Goal: Check status: Check status

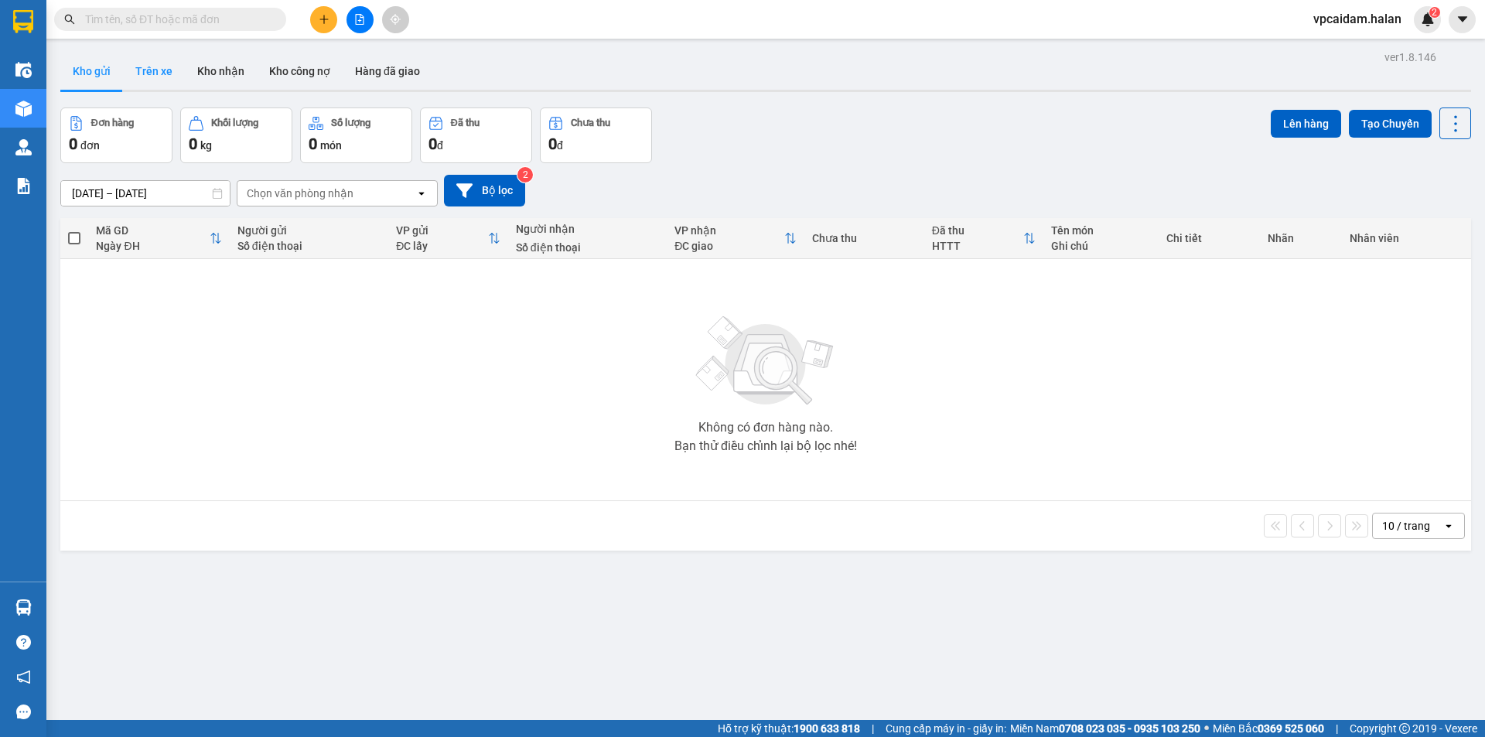
click at [150, 66] on button "Trên xe" at bounding box center [154, 71] width 62 height 37
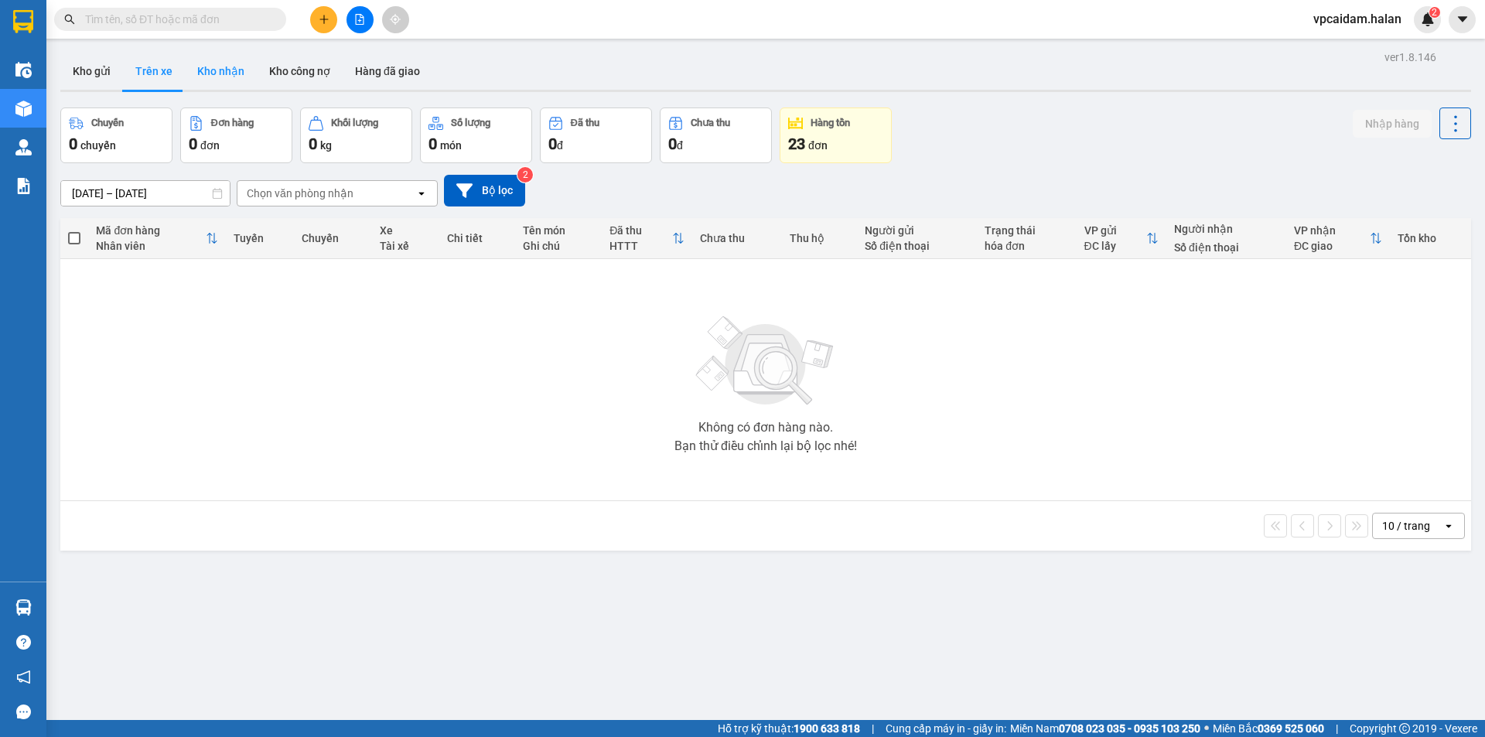
click at [208, 80] on button "Kho nhận" at bounding box center [221, 71] width 72 height 37
type input "[DATE] – [DATE]"
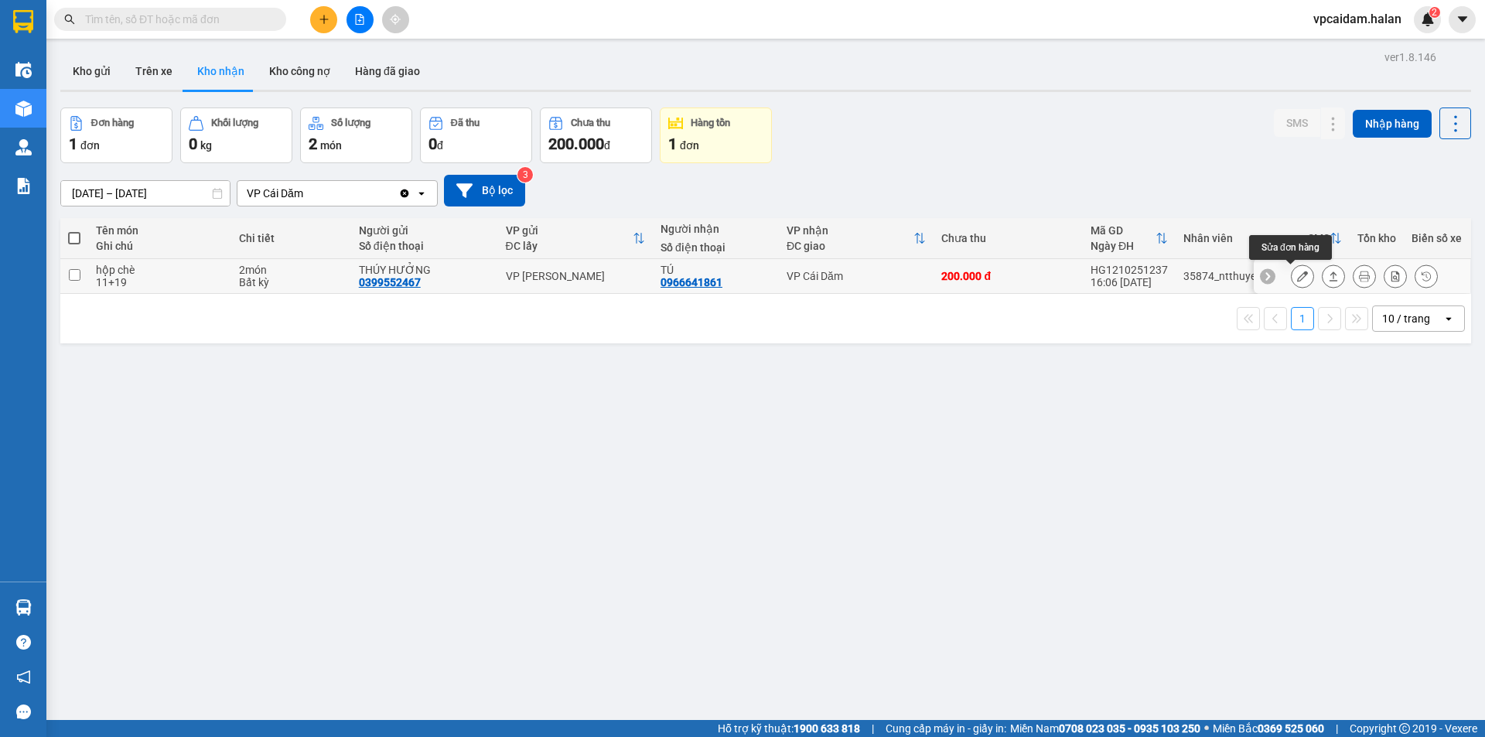
click at [1297, 278] on icon at bounding box center [1302, 276] width 11 height 11
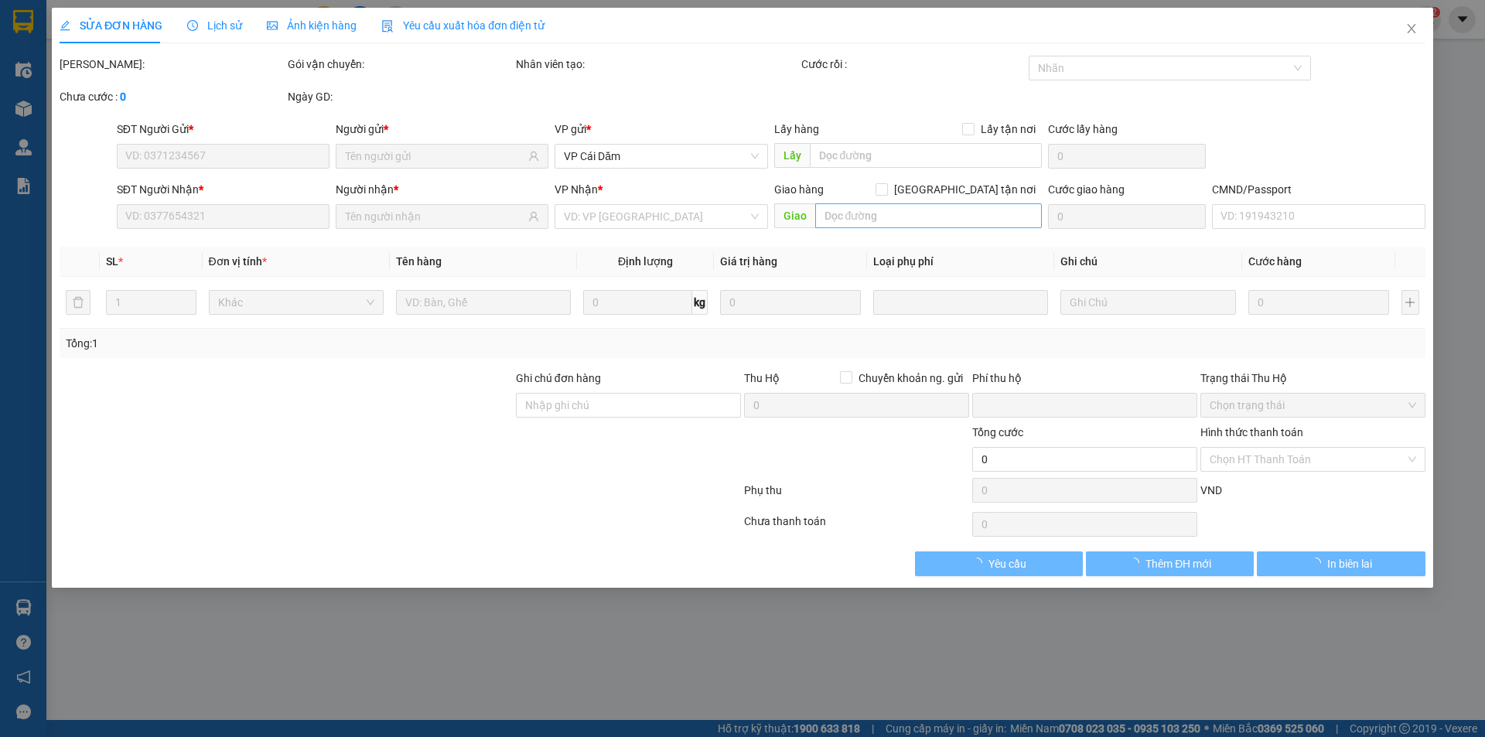
type input "0399552467"
type input "THÚY HƯỞNG"
type input "0966641861"
type input "TÚ"
type input "0"
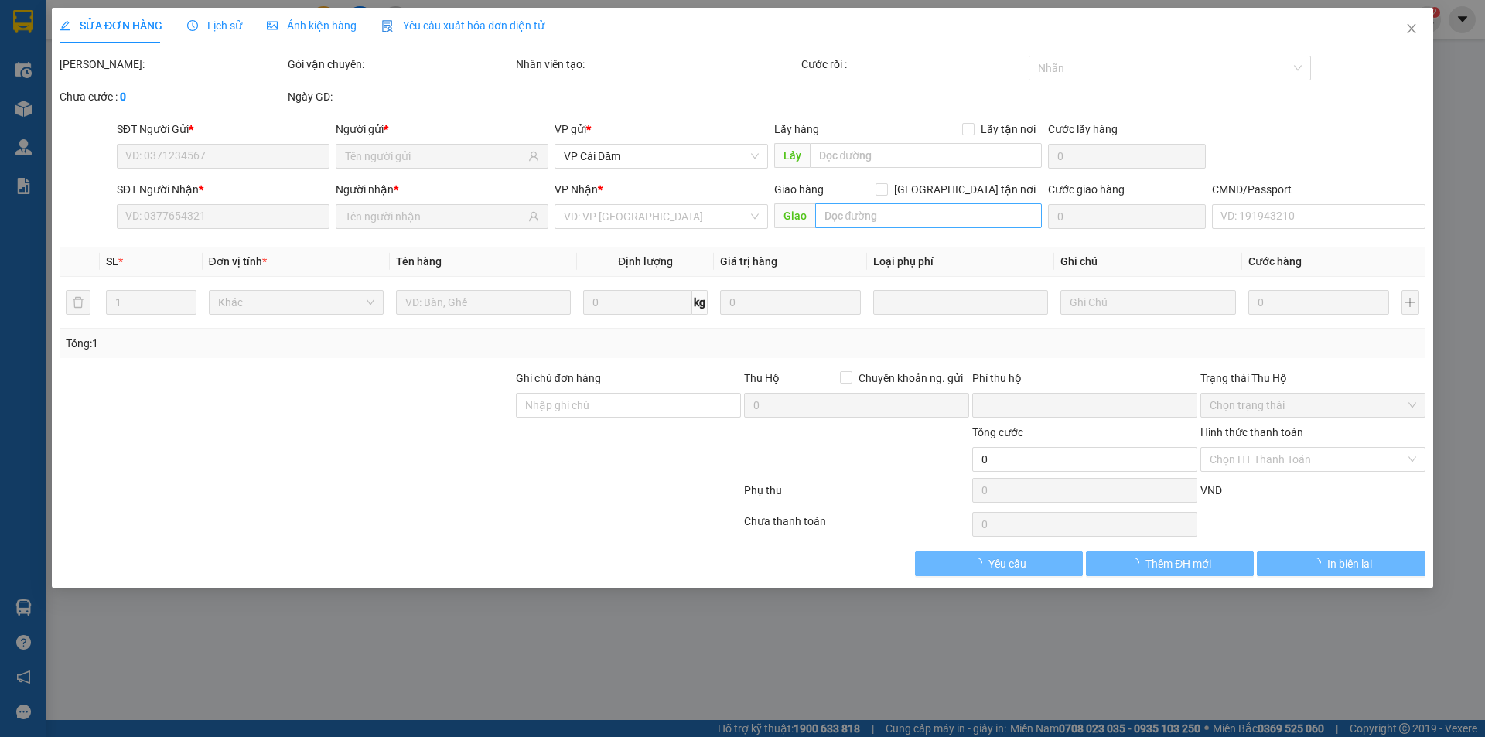
type input "200.000"
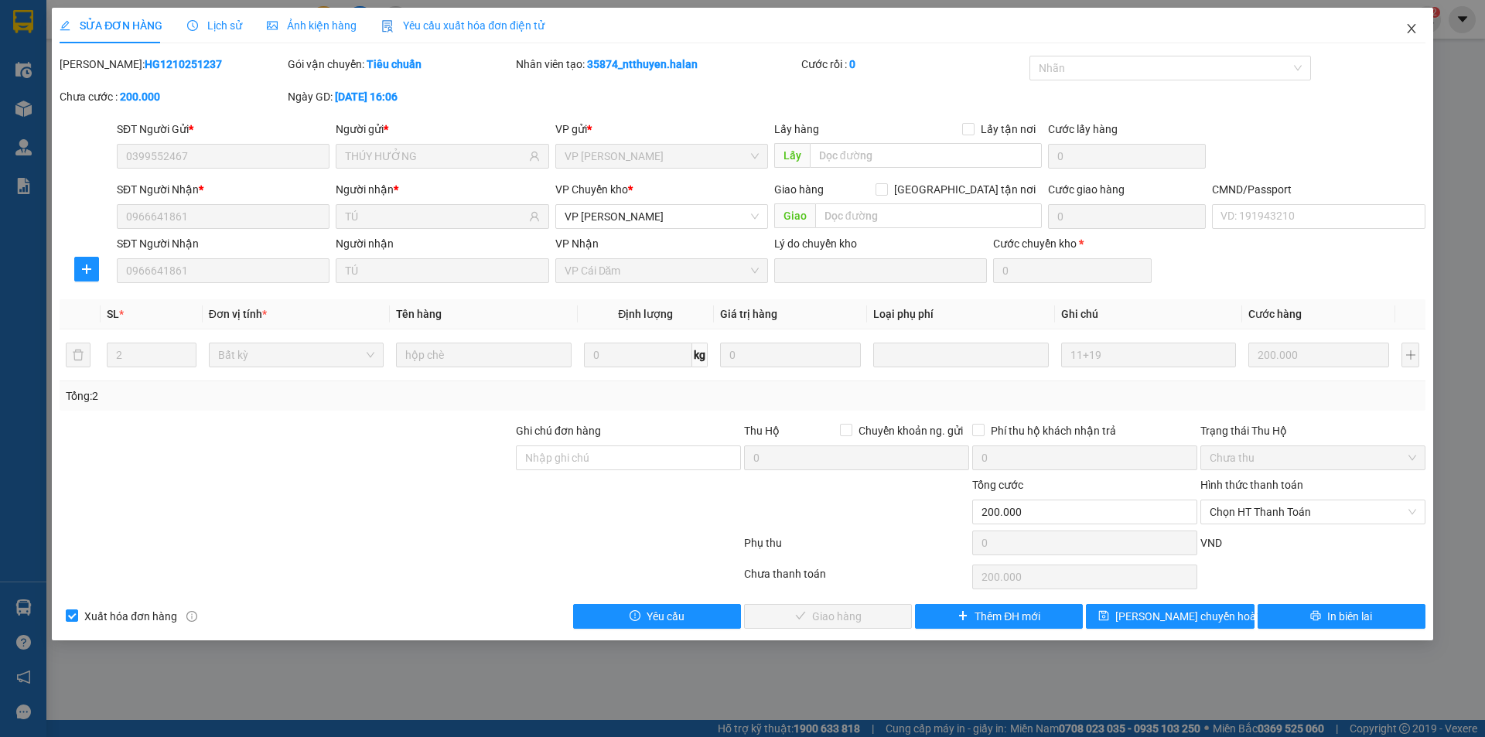
click at [1406, 26] on icon "close" at bounding box center [1411, 28] width 12 height 12
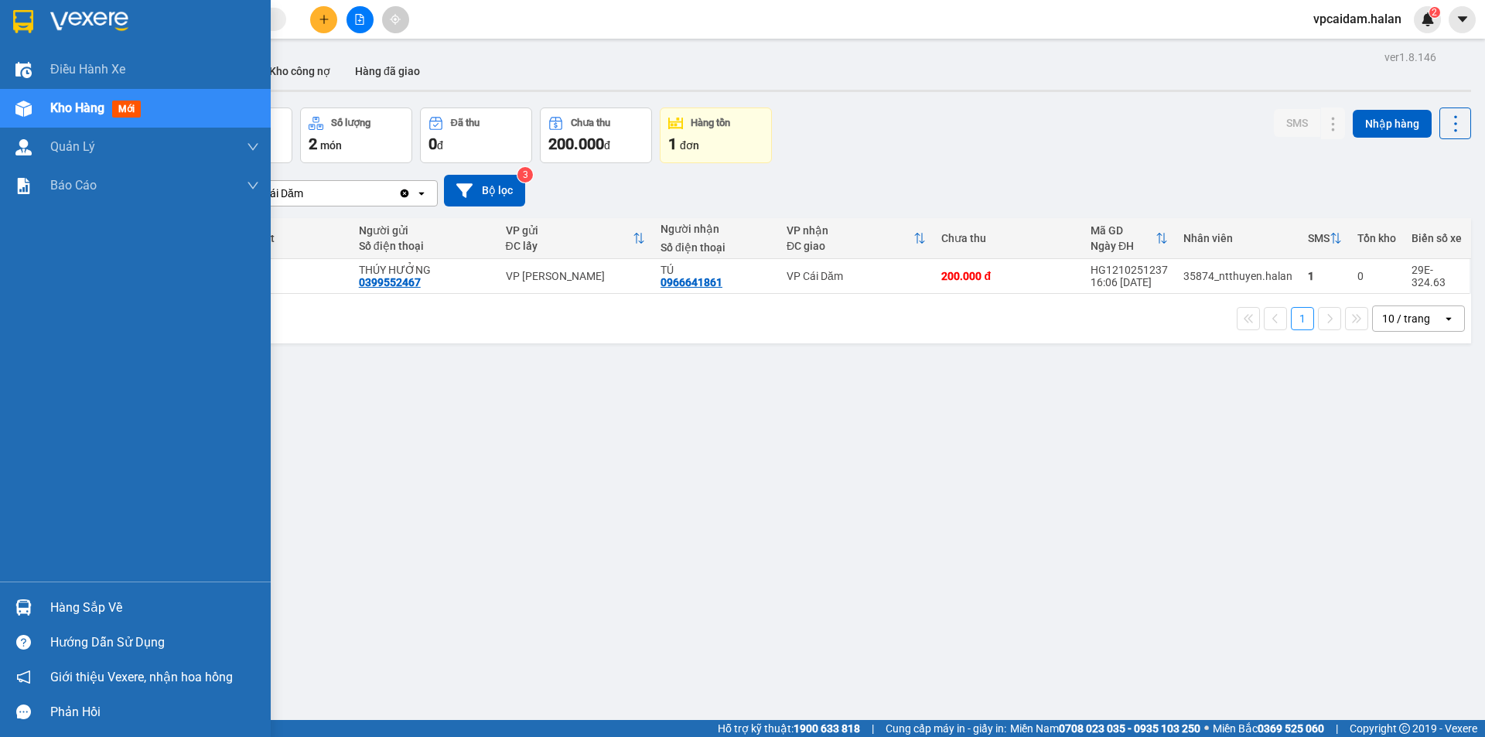
click at [107, 612] on div "Hàng sắp về" at bounding box center [154, 607] width 209 height 23
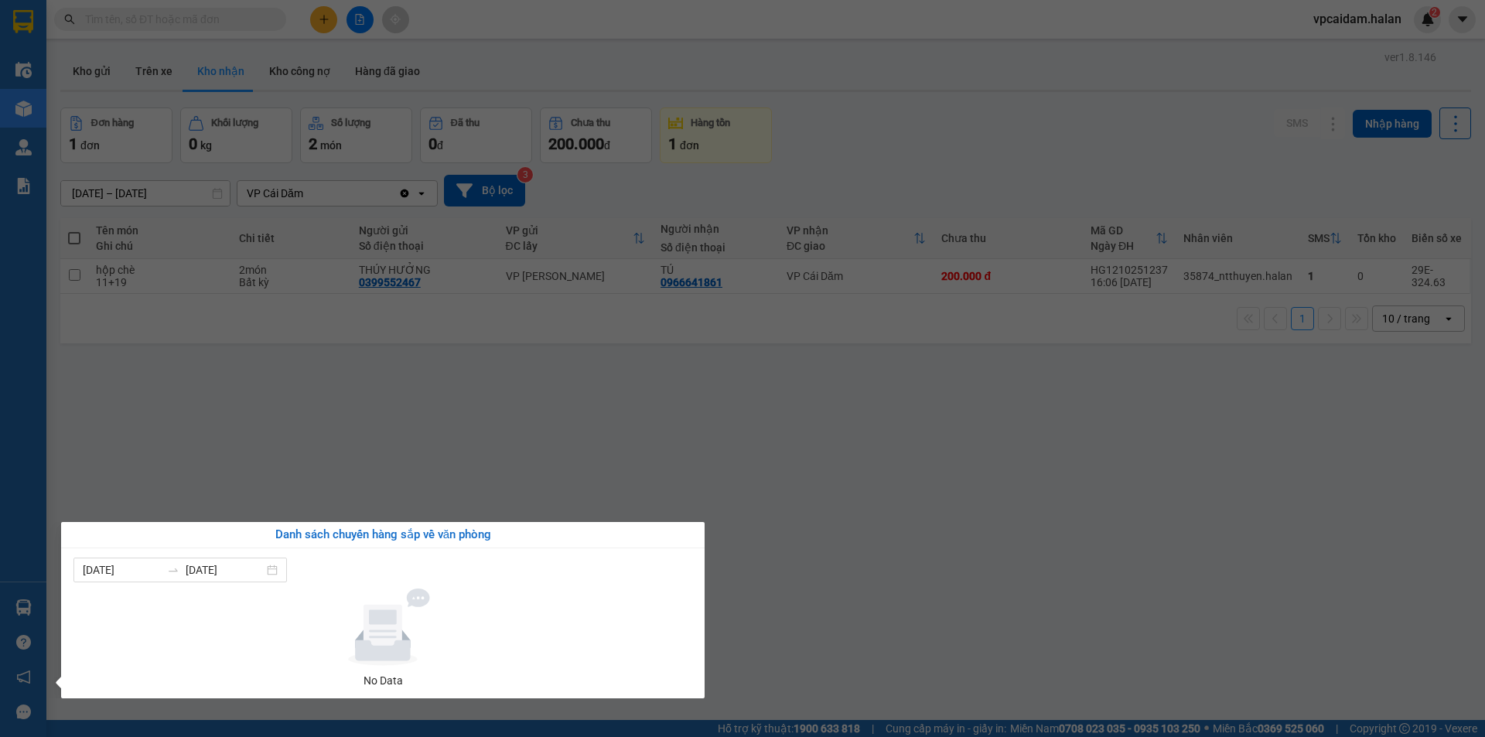
click at [466, 480] on section "Kết quả tìm kiếm ( 0 ) Bộ lọc No Data vpcaidam.halan 2 Điều hành xe Kho hàng mớ…" at bounding box center [742, 368] width 1485 height 737
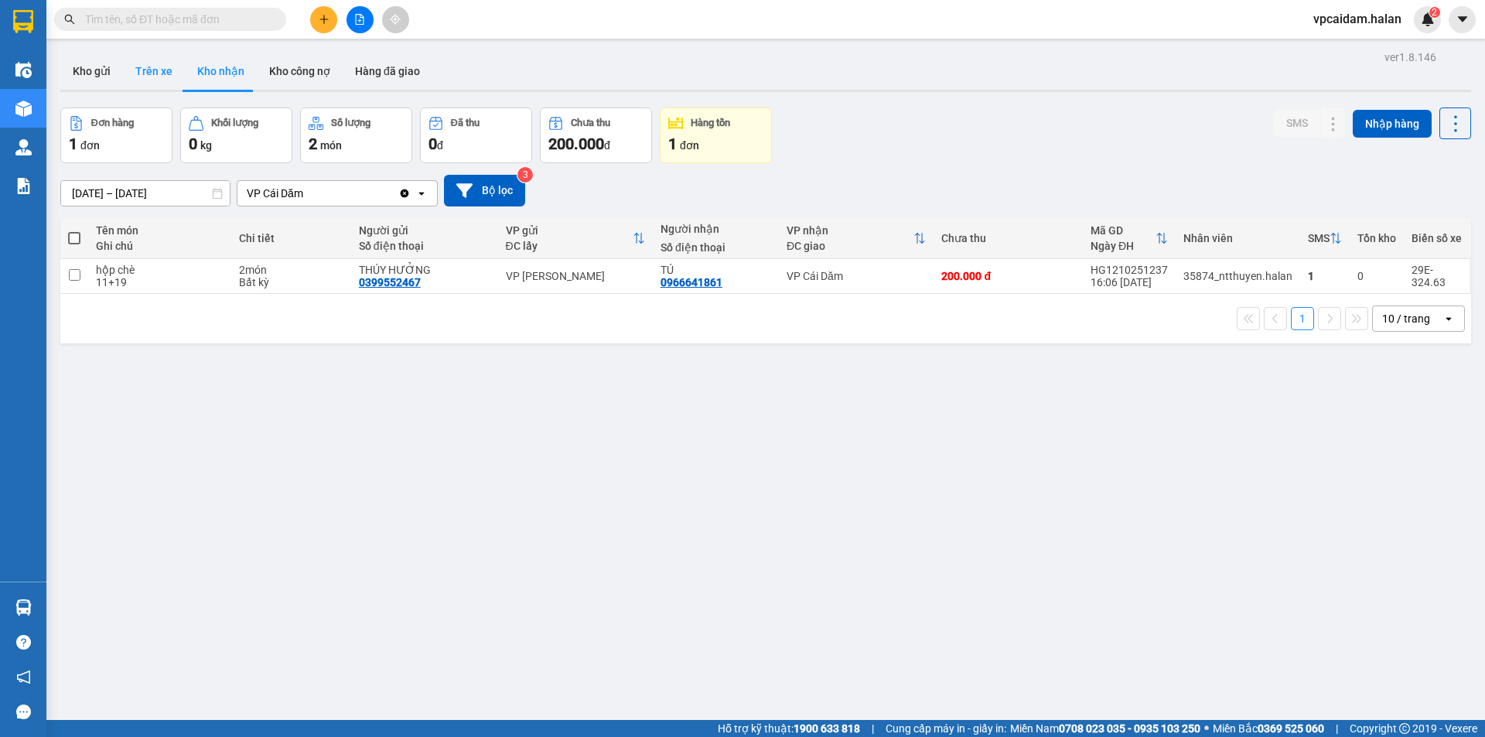
click at [158, 70] on button "Trên xe" at bounding box center [154, 71] width 62 height 37
type input "[DATE] – [DATE]"
